Goal: Transaction & Acquisition: Subscribe to service/newsletter

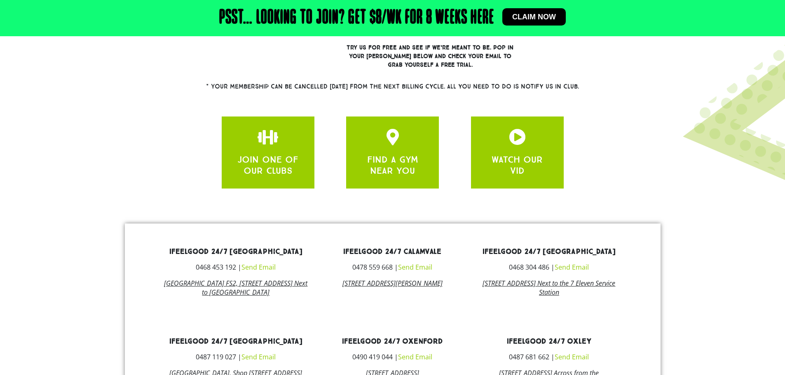
scroll to position [385, 0]
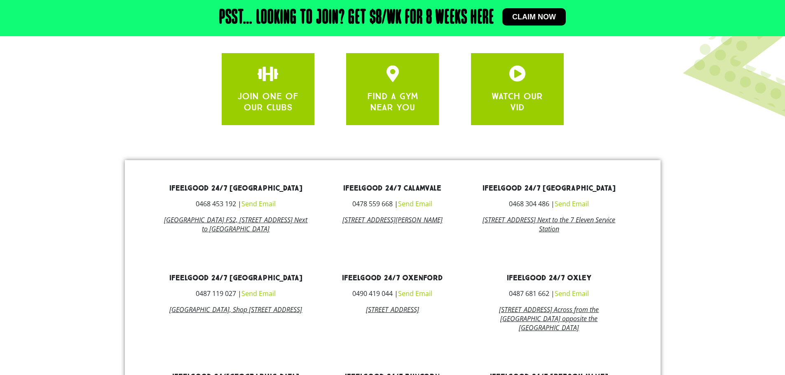
click at [232, 314] on link "[GEOGRAPHIC_DATA], Shop [STREET_ADDRESS]" at bounding box center [235, 309] width 133 height 9
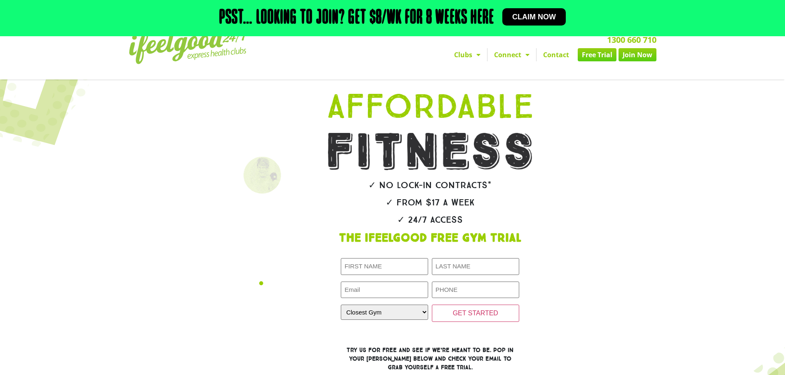
scroll to position [0, 0]
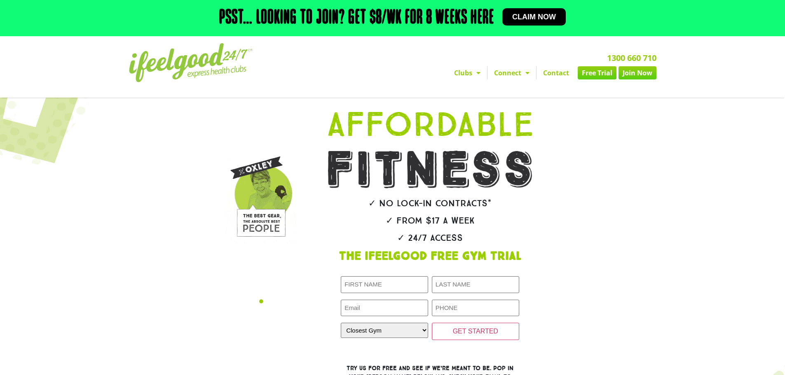
click at [601, 70] on link "Free Trial" at bounding box center [597, 72] width 39 height 13
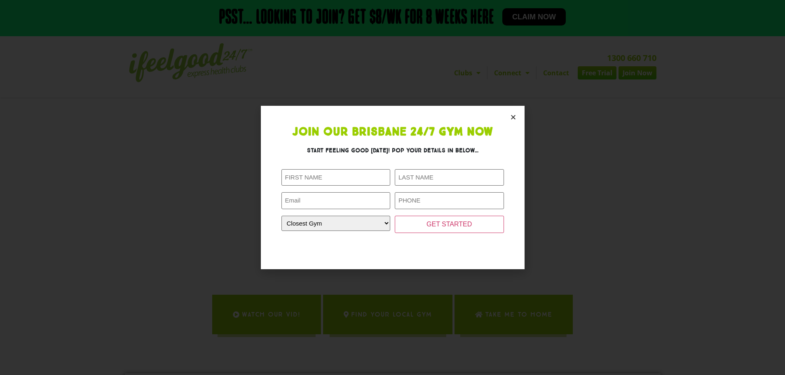
click at [516, 116] on section "Join Our Brisbane 24/7 Gym Now Start feeling good today! Pop your details in be…" at bounding box center [393, 187] width 264 height 163
click at [515, 118] on icon "Close" at bounding box center [513, 117] width 6 height 6
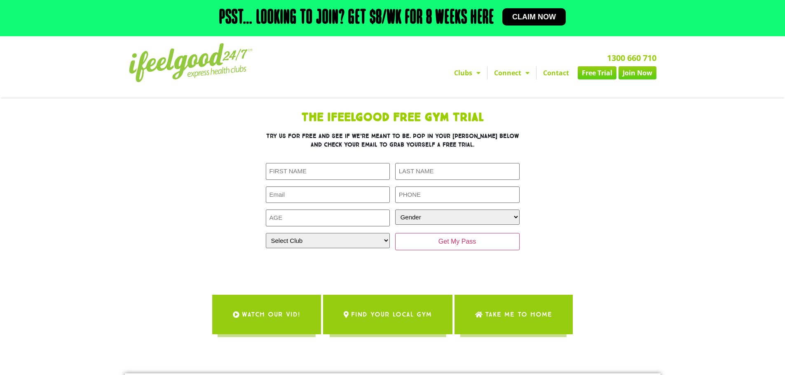
click at [644, 68] on link "Join Now" at bounding box center [638, 72] width 38 height 13
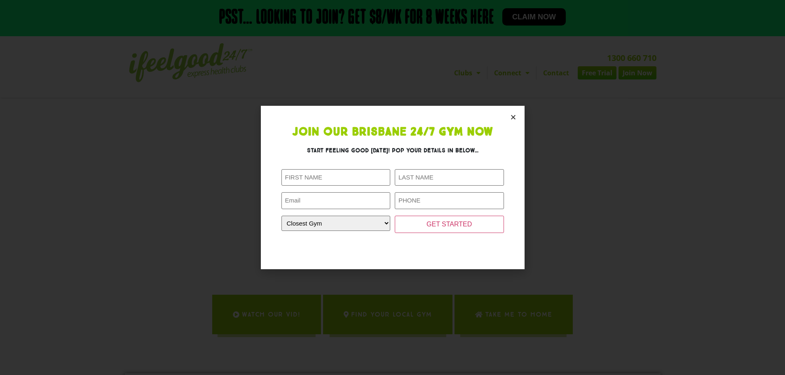
click at [514, 117] on icon "Close" at bounding box center [513, 117] width 6 height 6
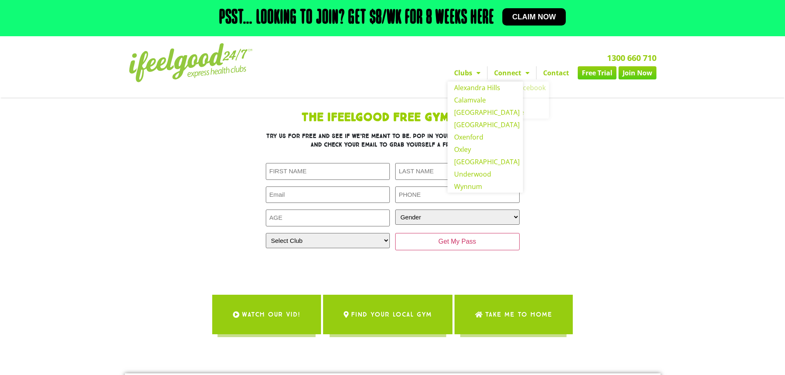
click at [474, 77] on span "Menu" at bounding box center [476, 73] width 8 height 15
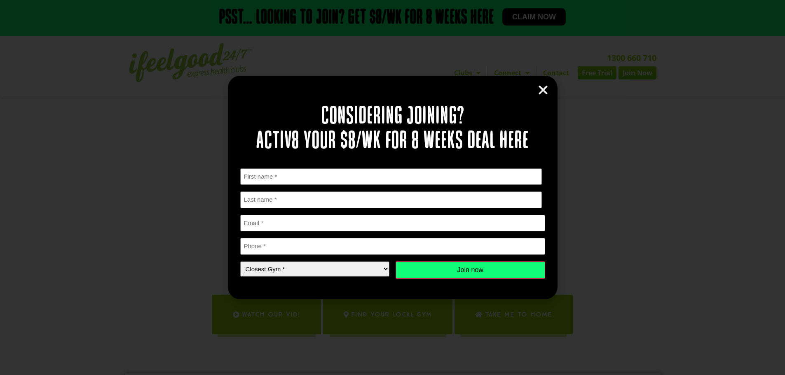
click at [546, 86] on icon "Close" at bounding box center [543, 90] width 12 height 12
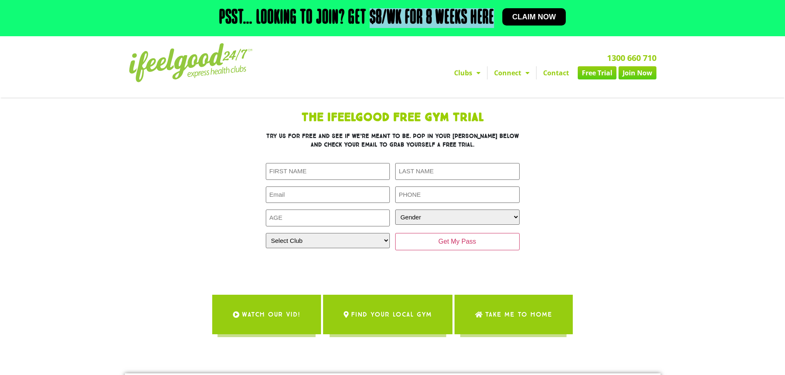
drag, startPoint x: 392, startPoint y: 18, endPoint x: 493, endPoint y: 27, distance: 101.8
click at [493, 27] on h2 "Psst… Looking to join? Get $8/wk for 8 weeks here" at bounding box center [356, 18] width 275 height 20
click at [681, 162] on section "The IfeelGood Free Gym Trial Try us for free and see if we’re meant to be. Pop …" at bounding box center [392, 229] width 785 height 262
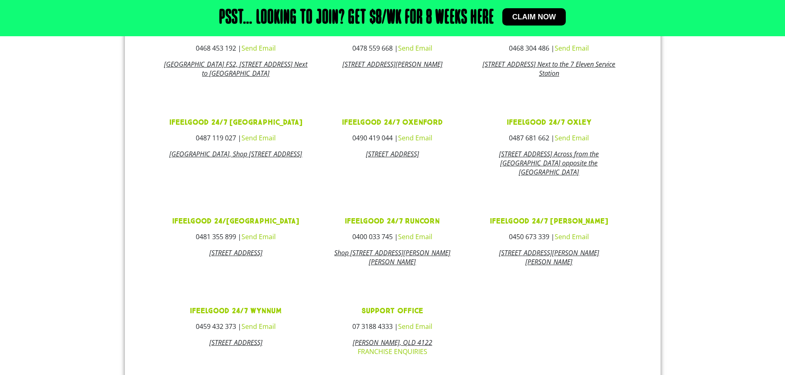
scroll to position [435, 0]
